Goal: Check status: Check status

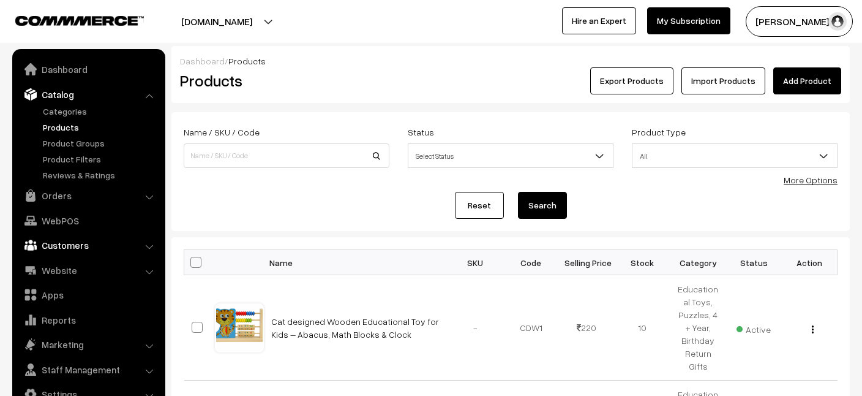
click at [50, 253] on link "Customers" at bounding box center [88, 245] width 146 height 22
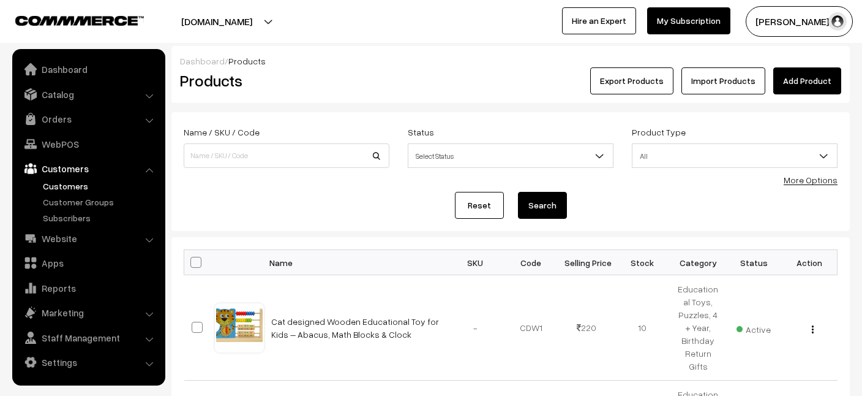
click at [63, 187] on link "Customers" at bounding box center [100, 185] width 121 height 13
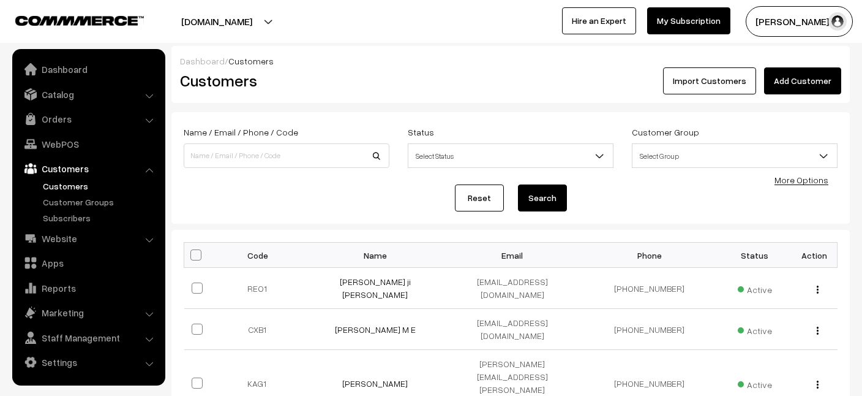
click at [72, 181] on link "Customers" at bounding box center [100, 185] width 121 height 13
click at [45, 122] on link "Orders" at bounding box center [88, 119] width 146 height 22
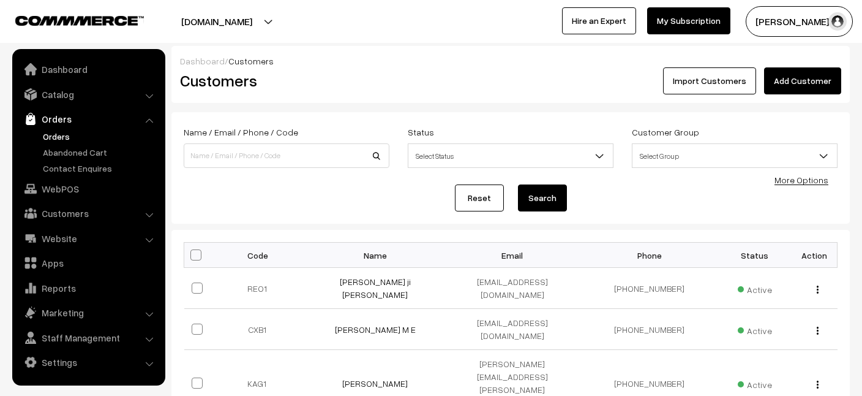
click at [53, 133] on link "Orders" at bounding box center [100, 136] width 121 height 13
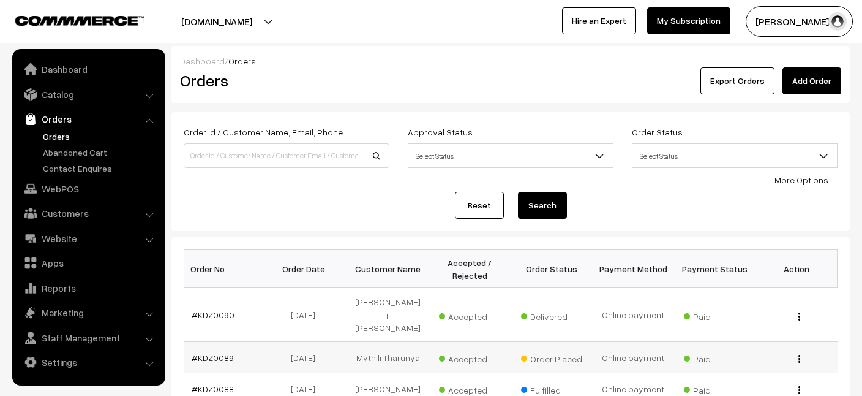
click at [216, 356] on link "#KDZ0089" at bounding box center [213, 357] width 42 height 10
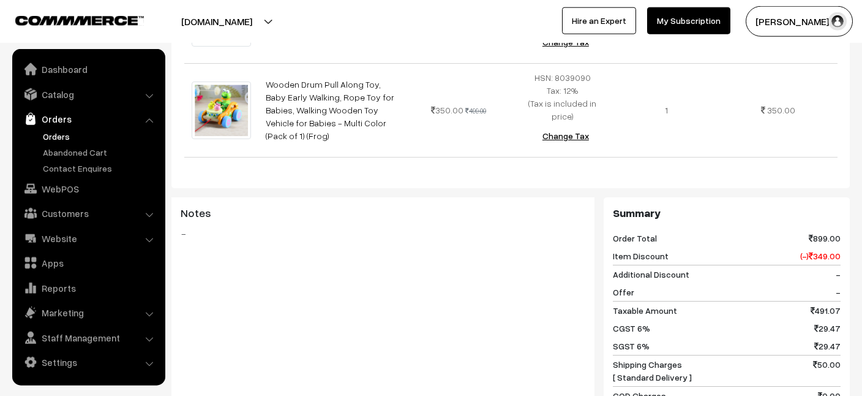
scroll to position [265, 0]
